Goal: Transaction & Acquisition: Purchase product/service

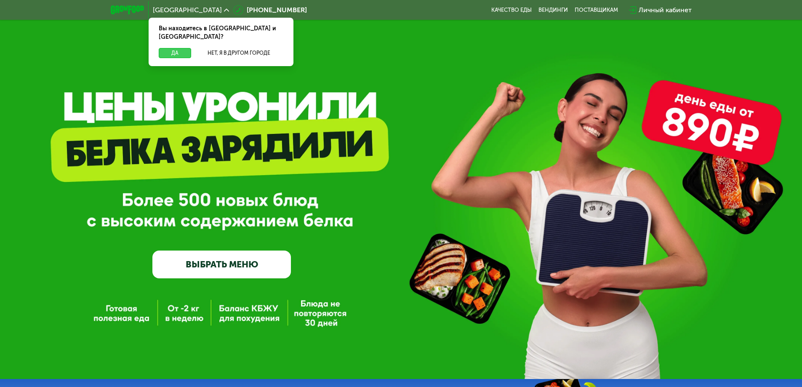
click at [177, 48] on button "Да" at bounding box center [175, 53] width 32 height 10
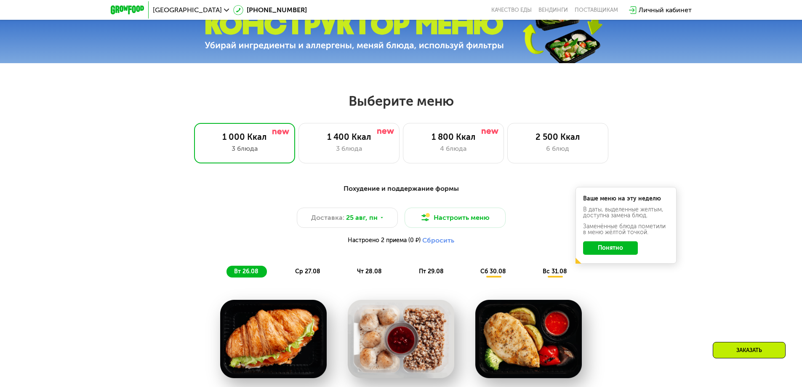
scroll to position [421, 0]
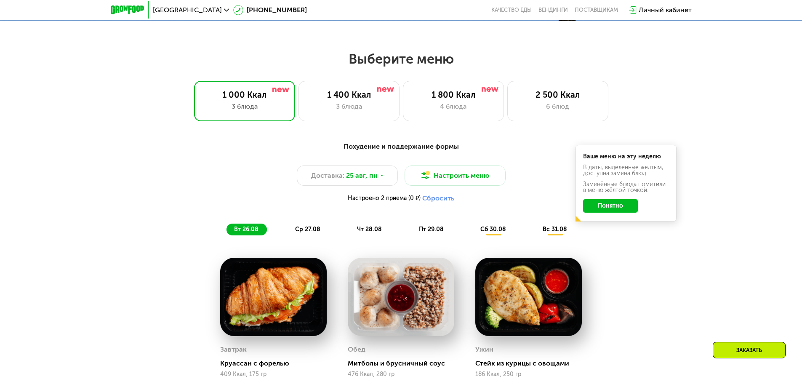
click at [607, 208] on button "Понятно" at bounding box center [610, 205] width 55 height 13
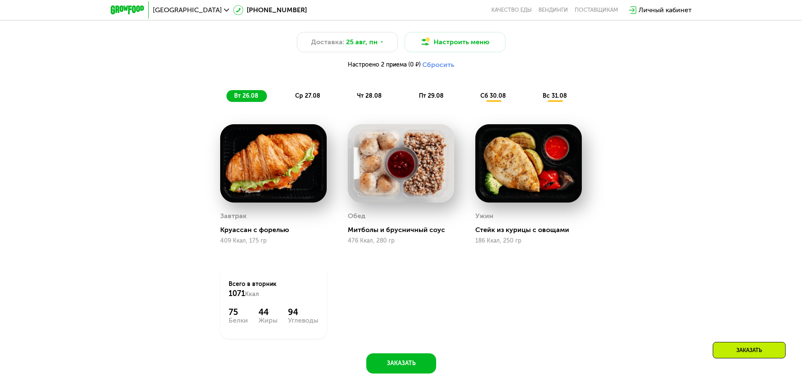
scroll to position [589, 0]
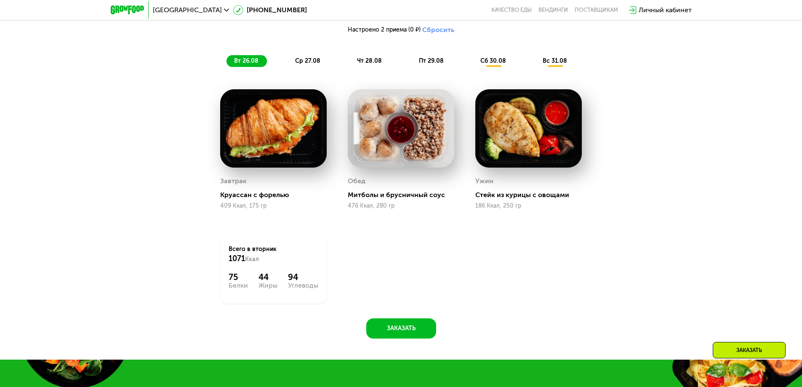
click at [303, 64] on span "ср 27.08" at bounding box center [307, 60] width 25 height 7
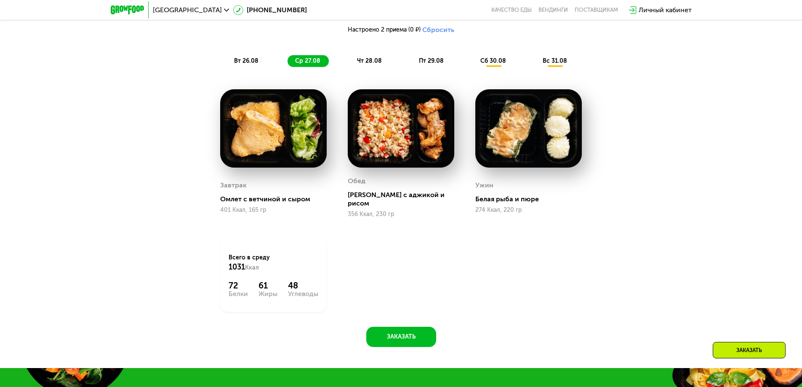
click at [376, 63] on span "чт 28.08" at bounding box center [369, 60] width 25 height 7
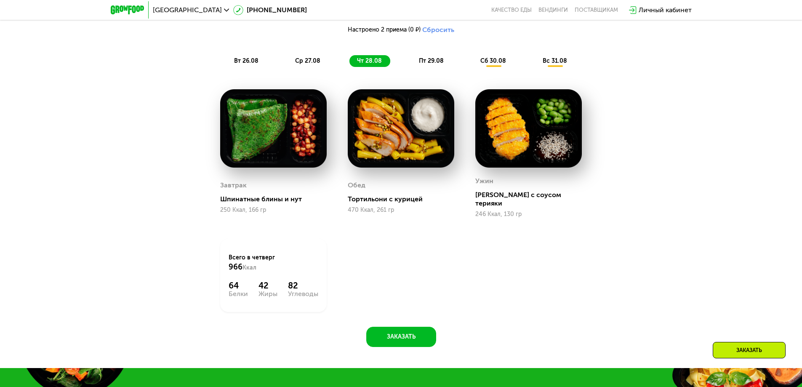
click at [432, 60] on span "пт 29.08" at bounding box center [431, 60] width 25 height 7
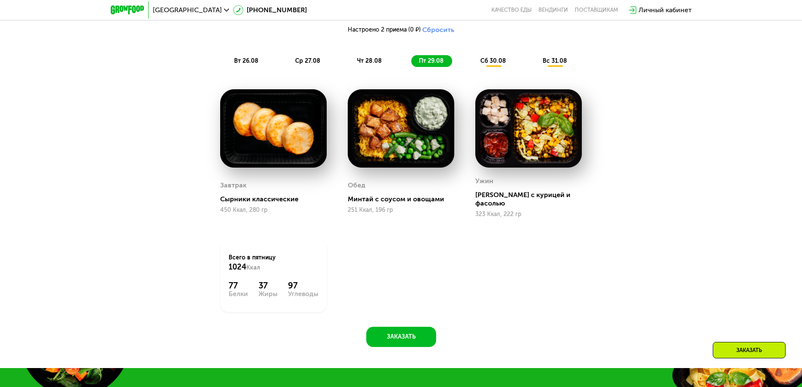
click at [250, 61] on span "вт 26.08" at bounding box center [246, 60] width 24 height 7
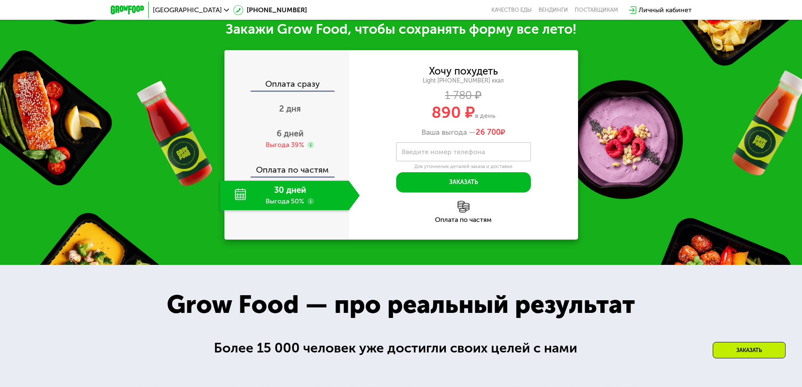
scroll to position [968, 0]
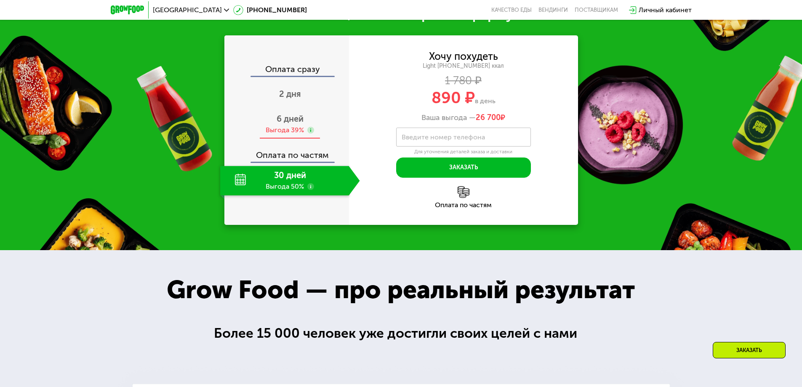
click at [294, 131] on div "Выгода 39%" at bounding box center [285, 129] width 38 height 9
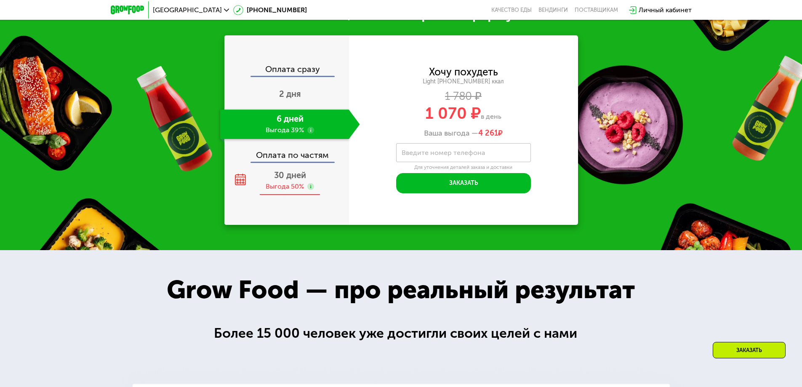
click at [291, 189] on div "Выгода 50%" at bounding box center [285, 186] width 38 height 9
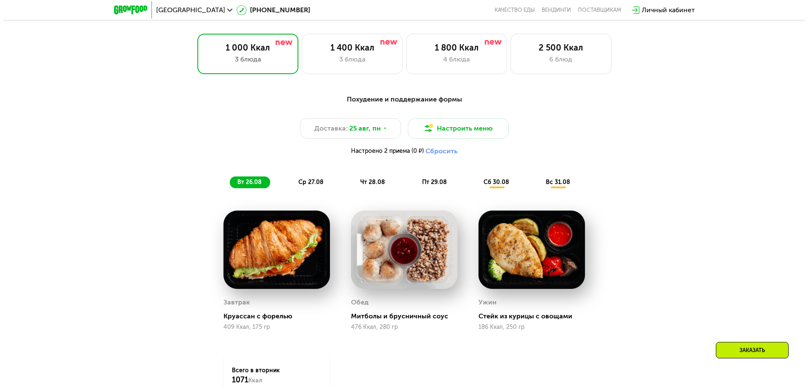
scroll to position [463, 0]
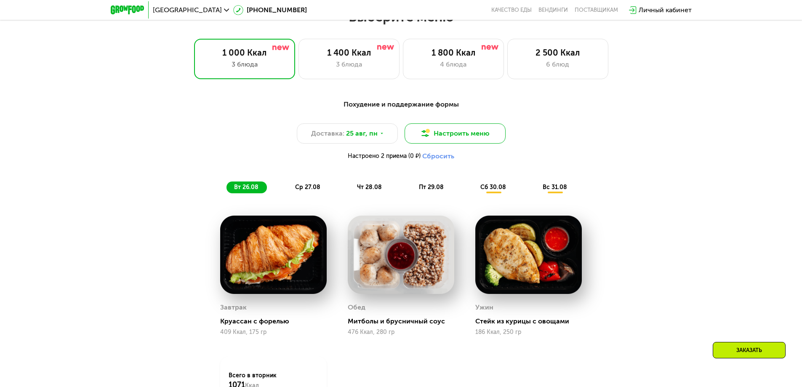
click at [452, 139] on button "Настроить меню" at bounding box center [455, 133] width 101 height 20
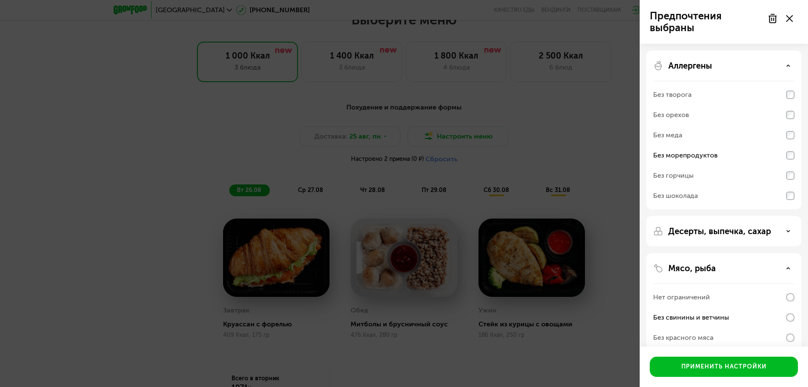
click at [687, 114] on div "Без орехов" at bounding box center [671, 115] width 36 height 10
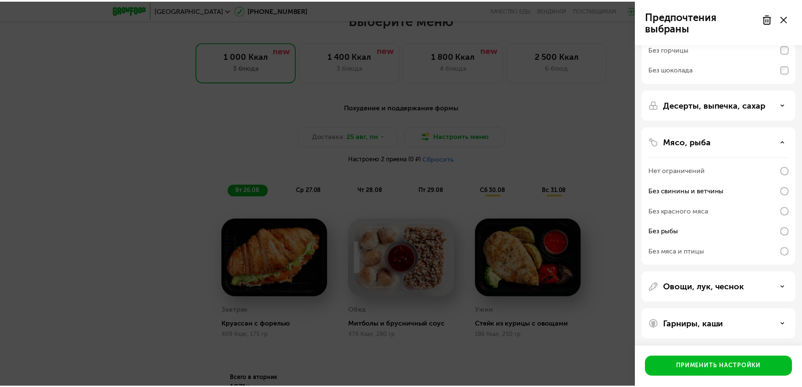
scroll to position [128, 0]
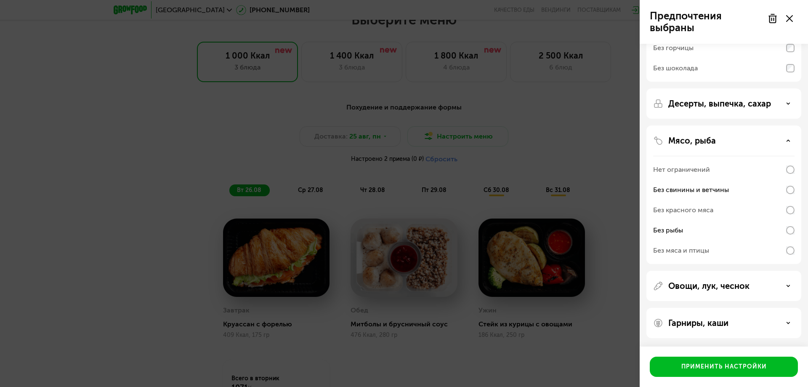
click at [788, 19] on icon at bounding box center [789, 18] width 7 height 7
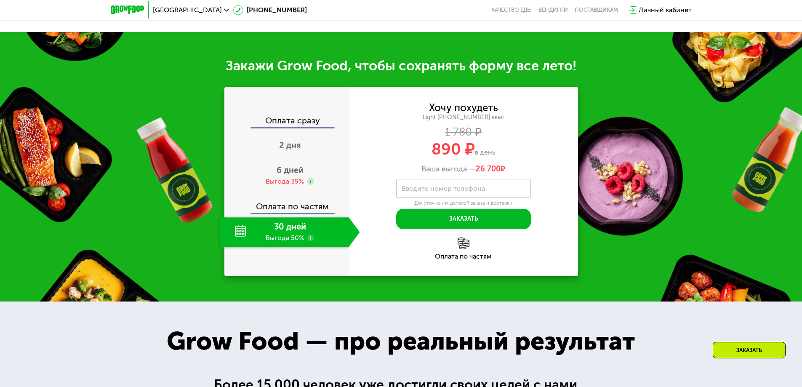
scroll to position [926, 0]
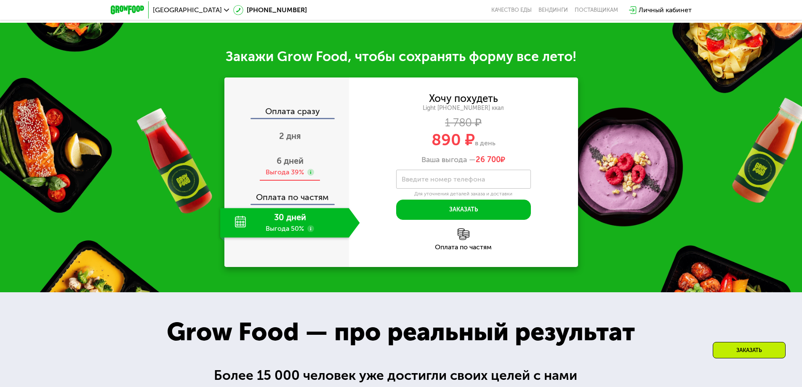
click at [300, 166] on span "6 дней" at bounding box center [290, 161] width 27 height 10
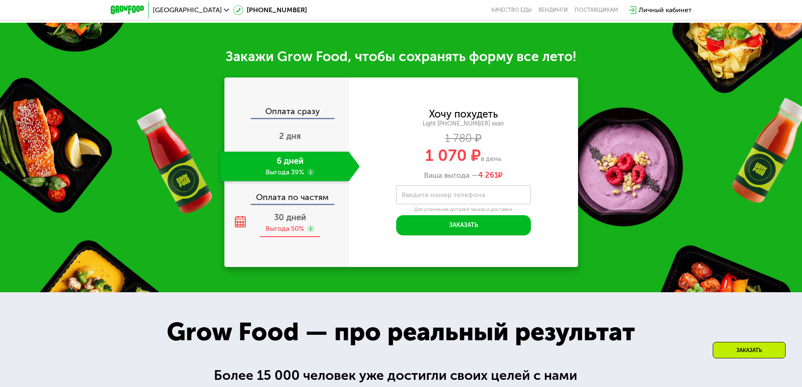
click at [308, 227] on div "Выгода 50%" at bounding box center [290, 228] width 48 height 9
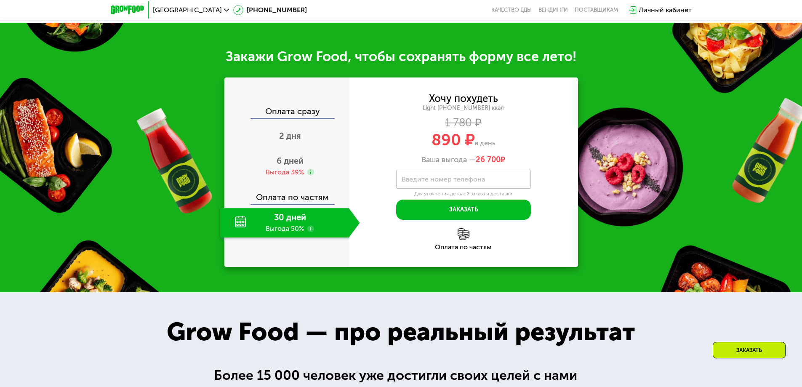
click at [309, 232] on use at bounding box center [310, 228] width 7 height 7
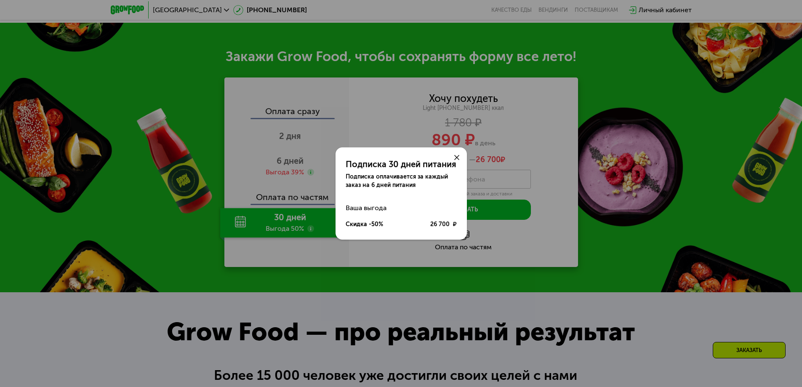
click at [458, 156] on use at bounding box center [456, 157] width 5 height 5
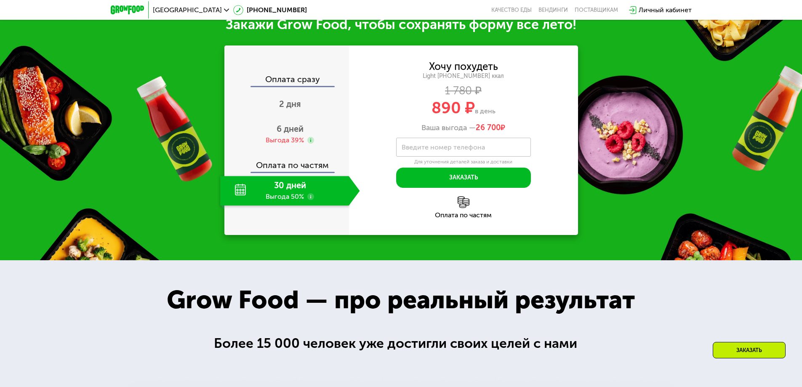
scroll to position [968, 0]
